Goal: Navigation & Orientation: Find specific page/section

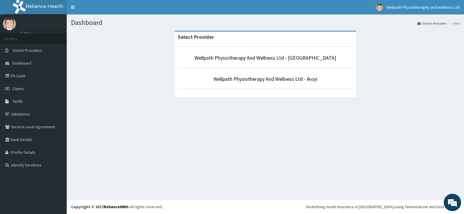
click at [273, 75] on p "Wellpath Physiotherapy And Wellness Ltd - Ikoyi" at bounding box center [265, 79] width 175 height 8
click at [276, 79] on link "Wellpath Physiotherapy And Wellness Ltd - Ikoyi" at bounding box center [265, 79] width 104 height 7
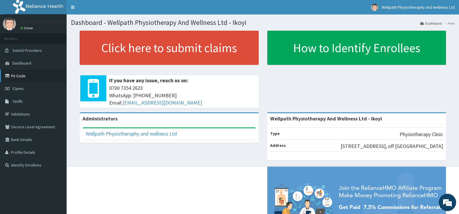
click at [22, 75] on link "PA Code" at bounding box center [33, 76] width 67 height 13
